Goal: Browse casually

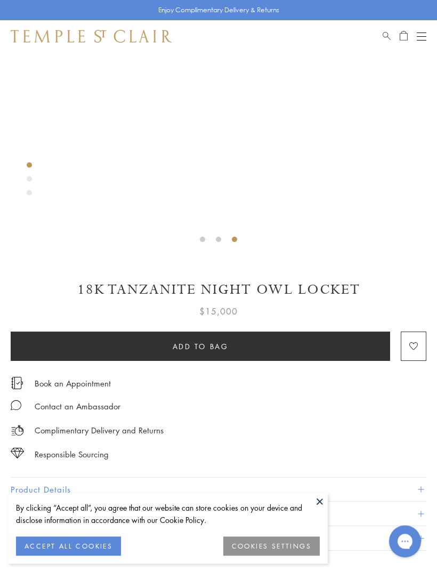
scroll to position [241, 0]
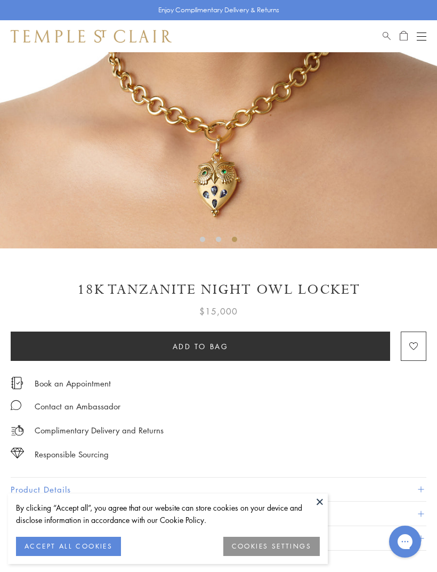
click at [321, 510] on button at bounding box center [320, 502] width 16 height 16
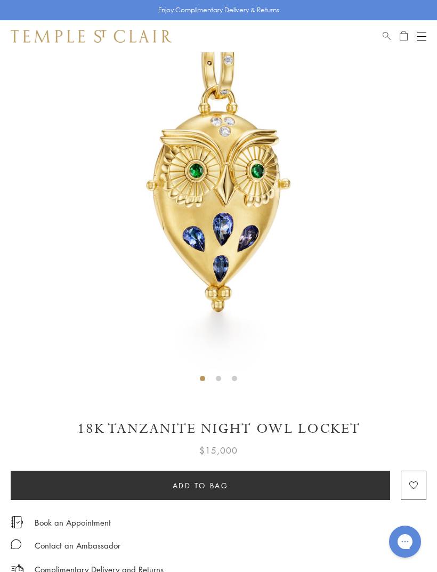
scroll to position [103, 0]
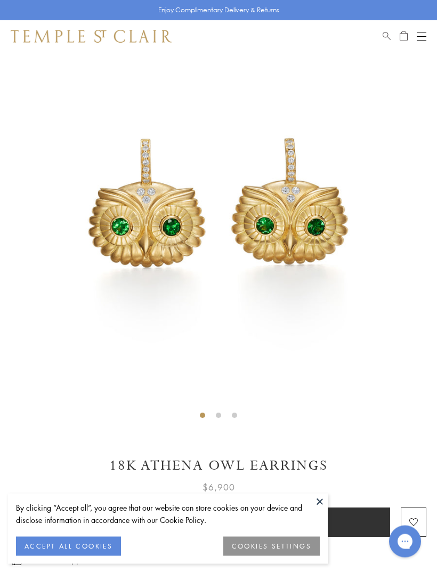
scroll to position [65, 0]
